Goal: Task Accomplishment & Management: Use online tool/utility

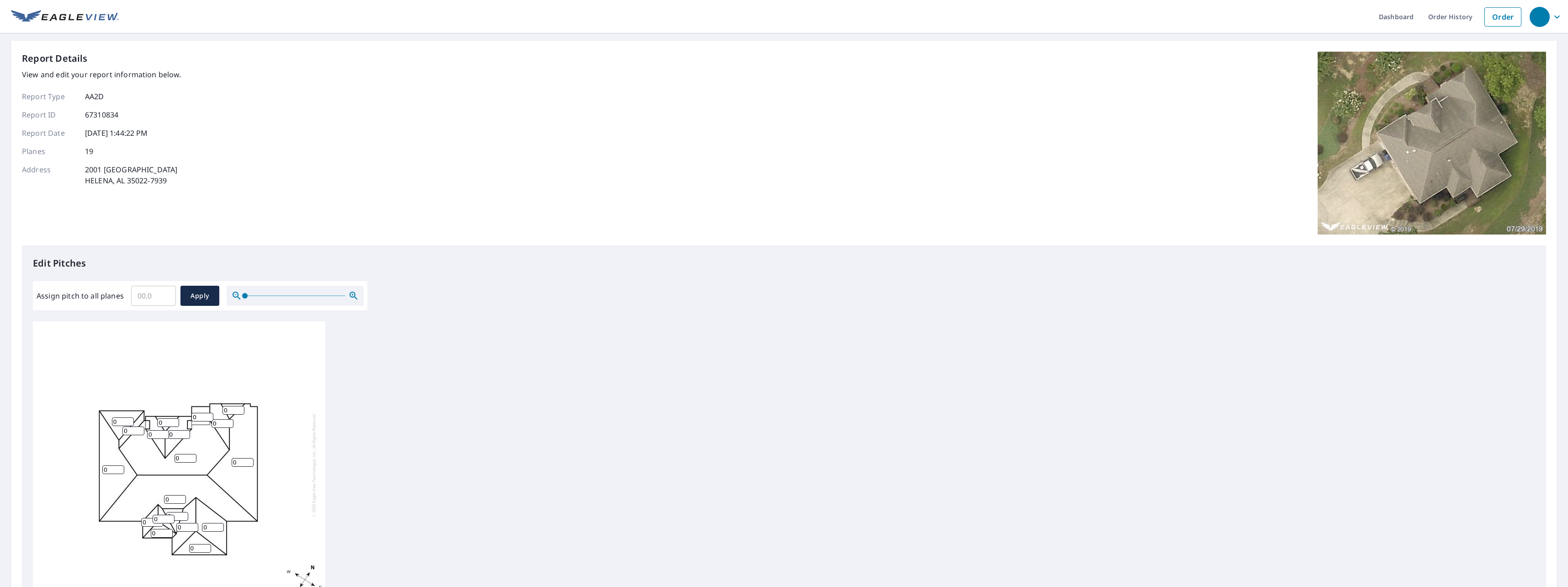
click at [146, 296] on input "Assign pitch to all planes" at bounding box center [153, 296] width 45 height 26
type input "12"
click at [191, 297] on span "Apply" at bounding box center [200, 296] width 24 height 12
type input "12"
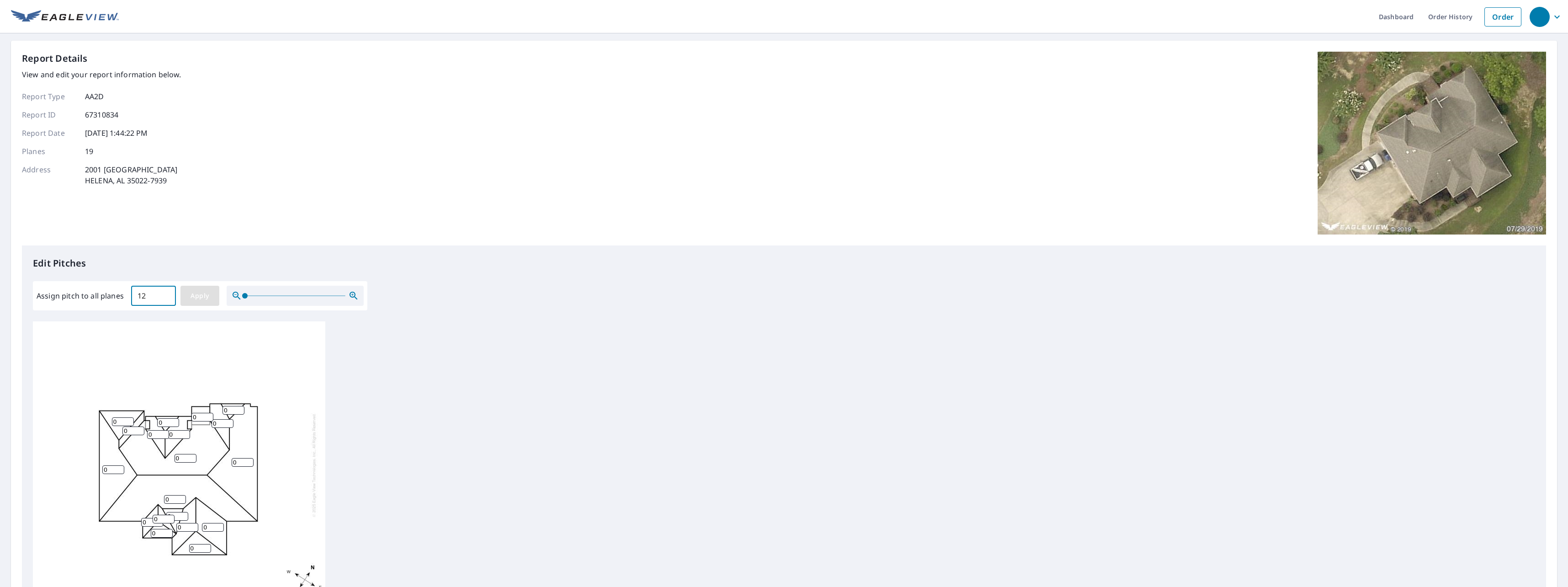
type input "12"
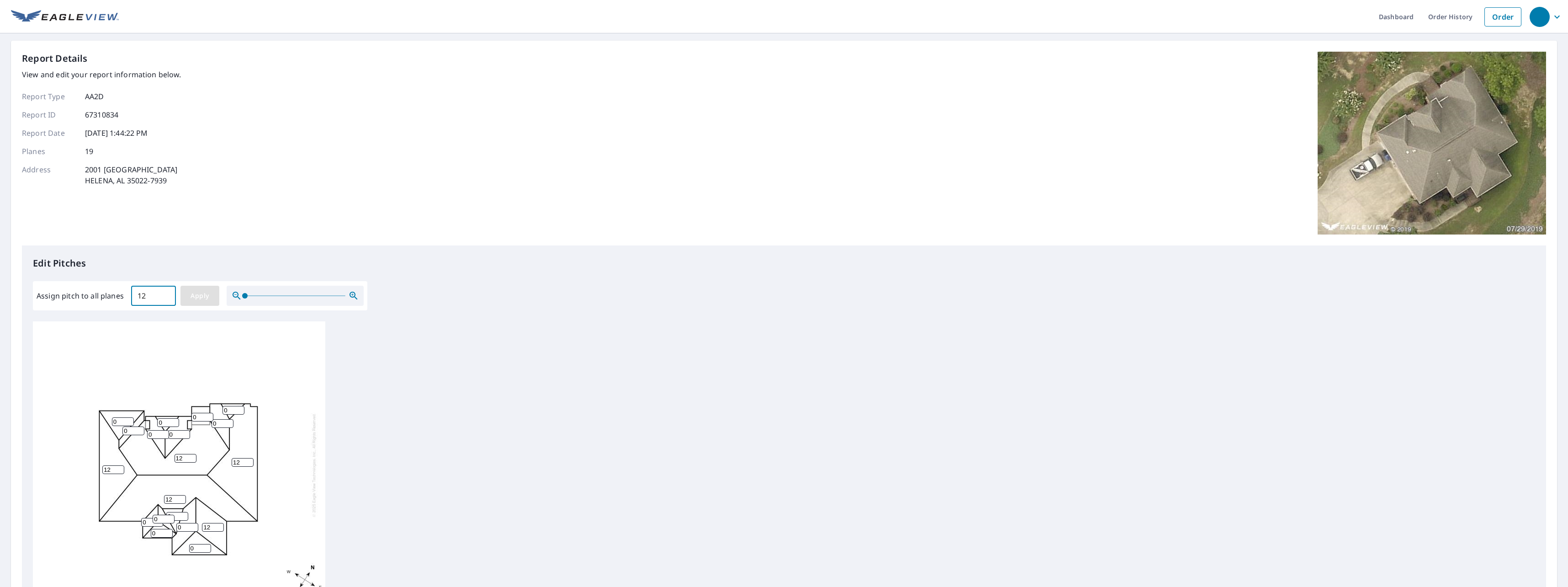
type input "12"
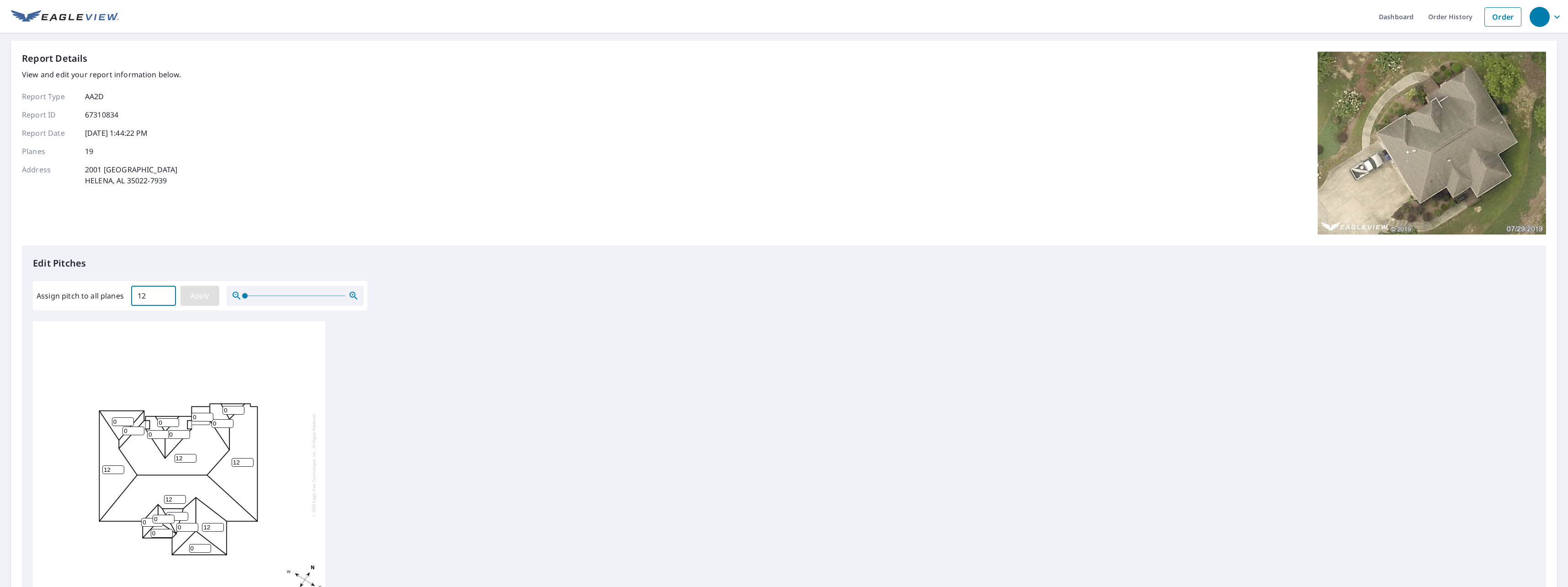
type input "12"
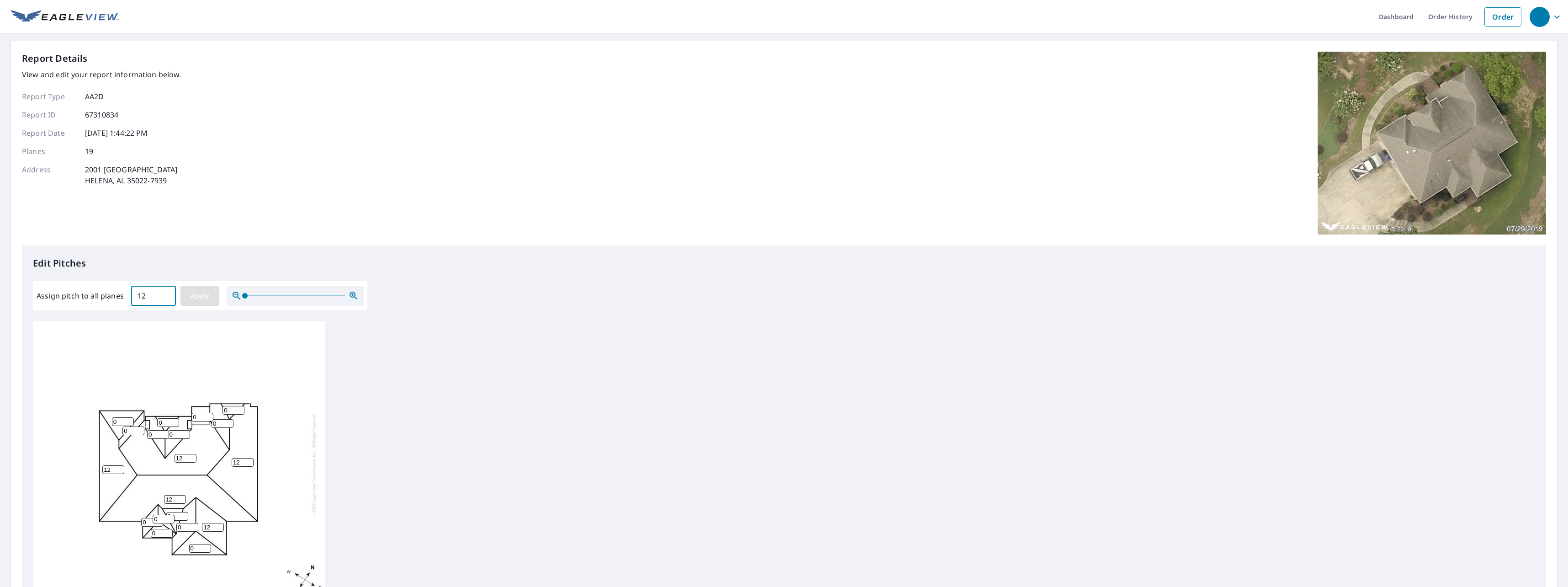
type input "12"
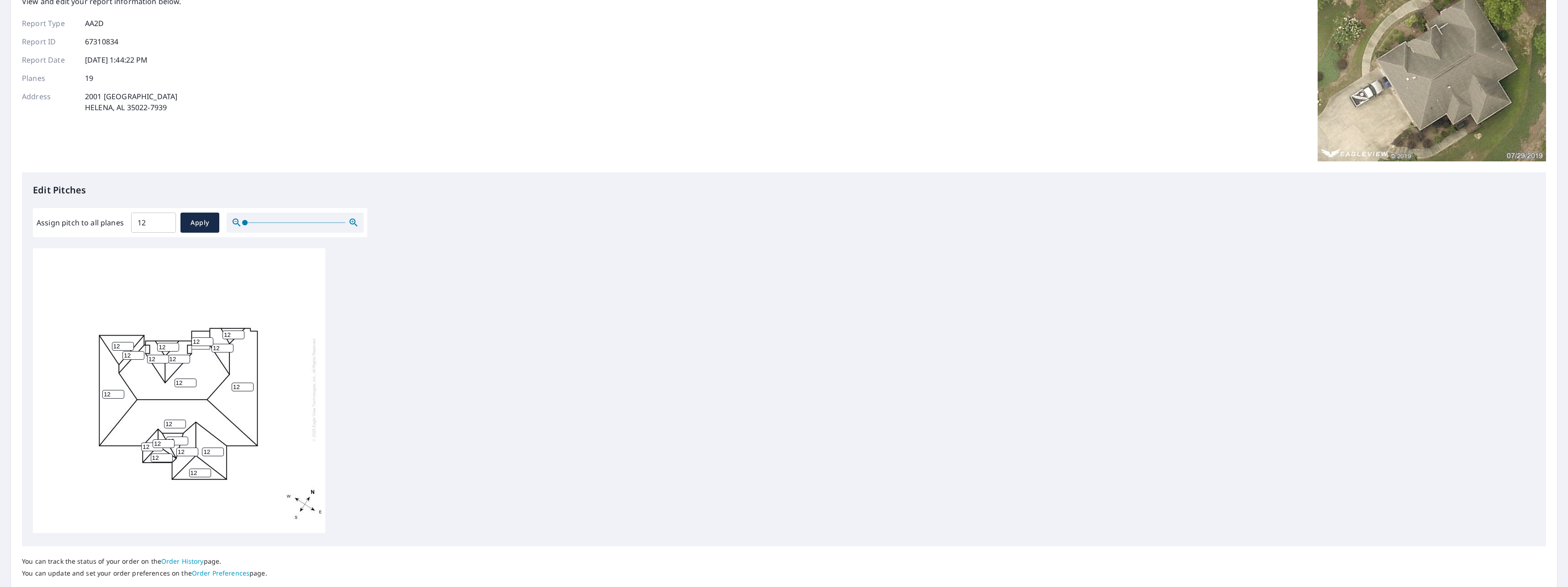
scroll to position [130, 0]
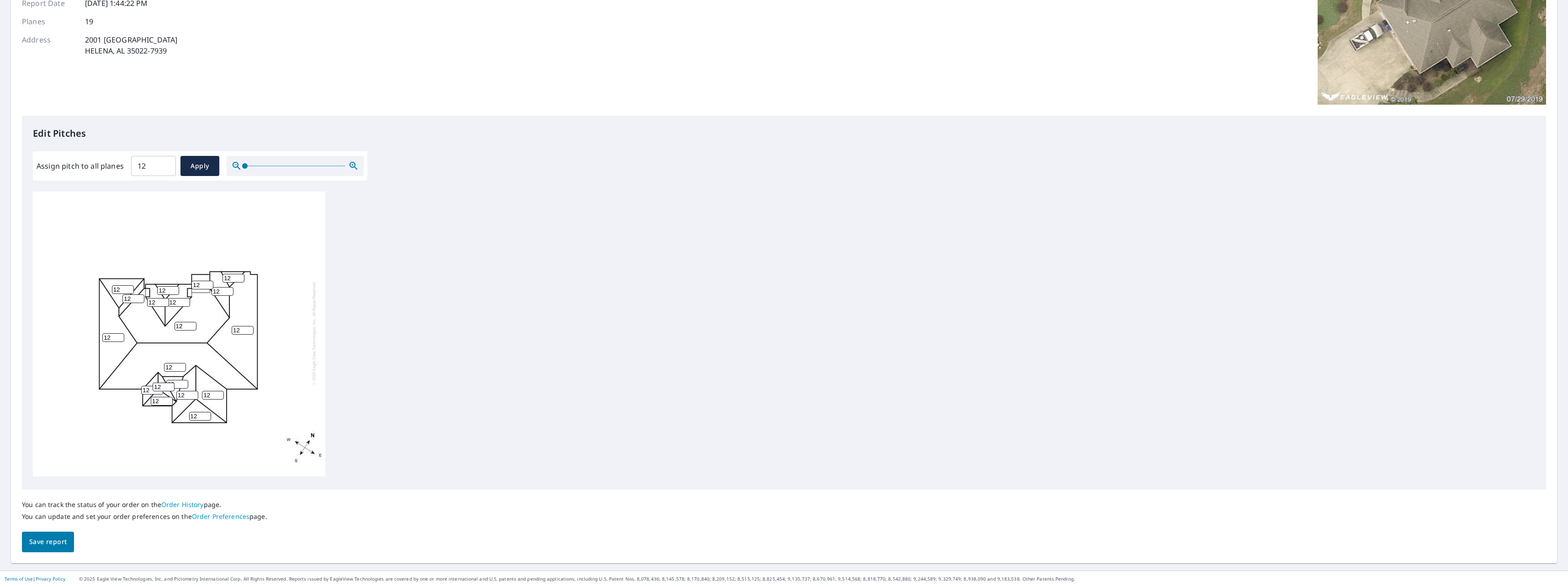
click at [59, 543] on span "Save report" at bounding box center [48, 541] width 38 height 12
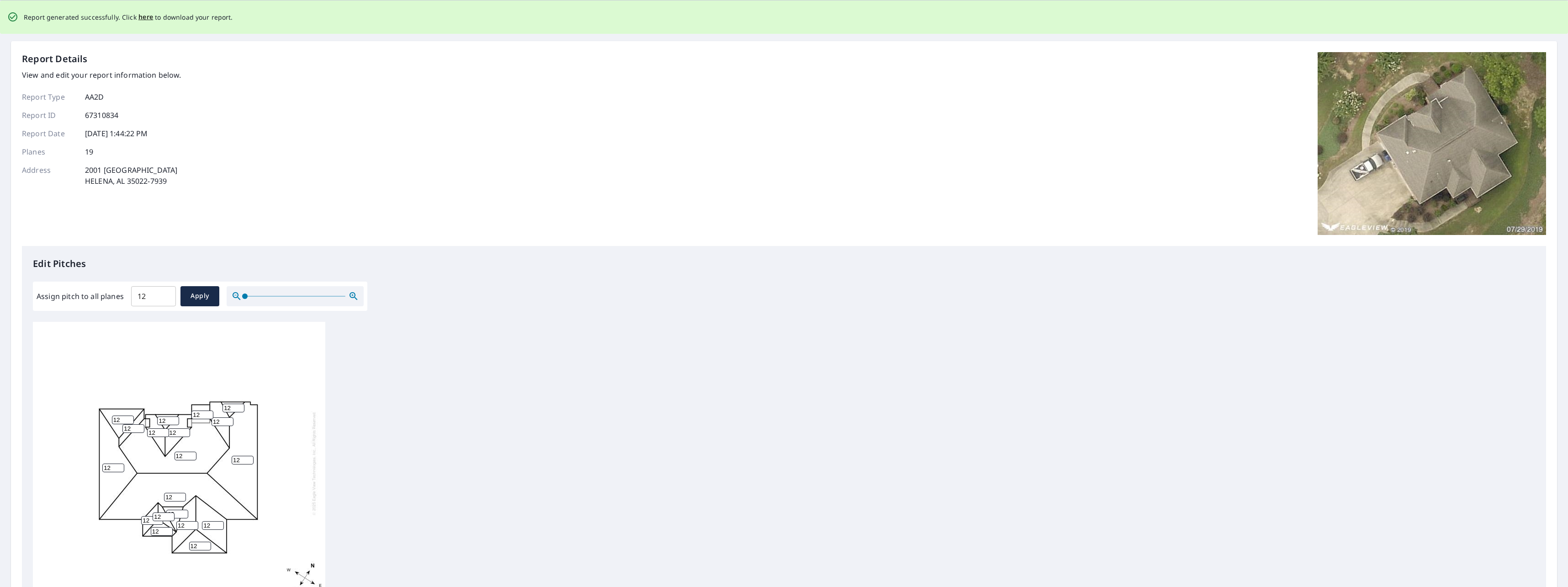
scroll to position [0, 0]
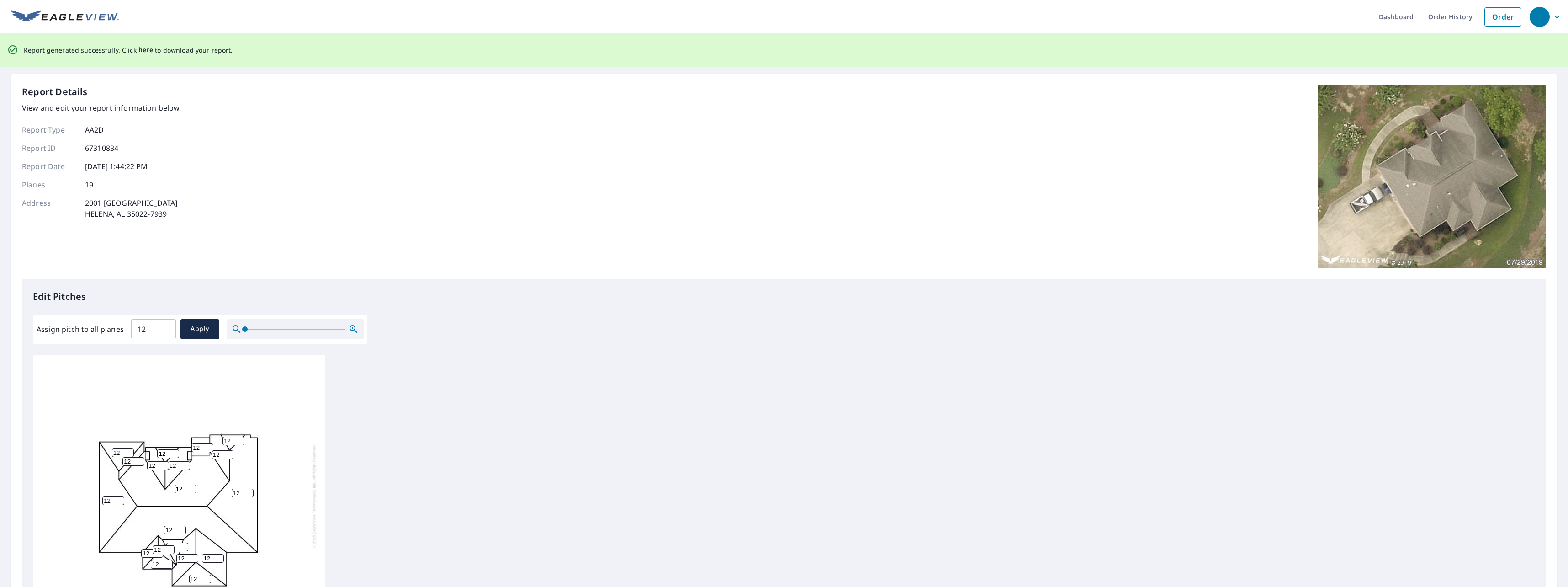
click at [141, 49] on span "here" at bounding box center [145, 50] width 15 height 12
